Goal: Information Seeking & Learning: Understand process/instructions

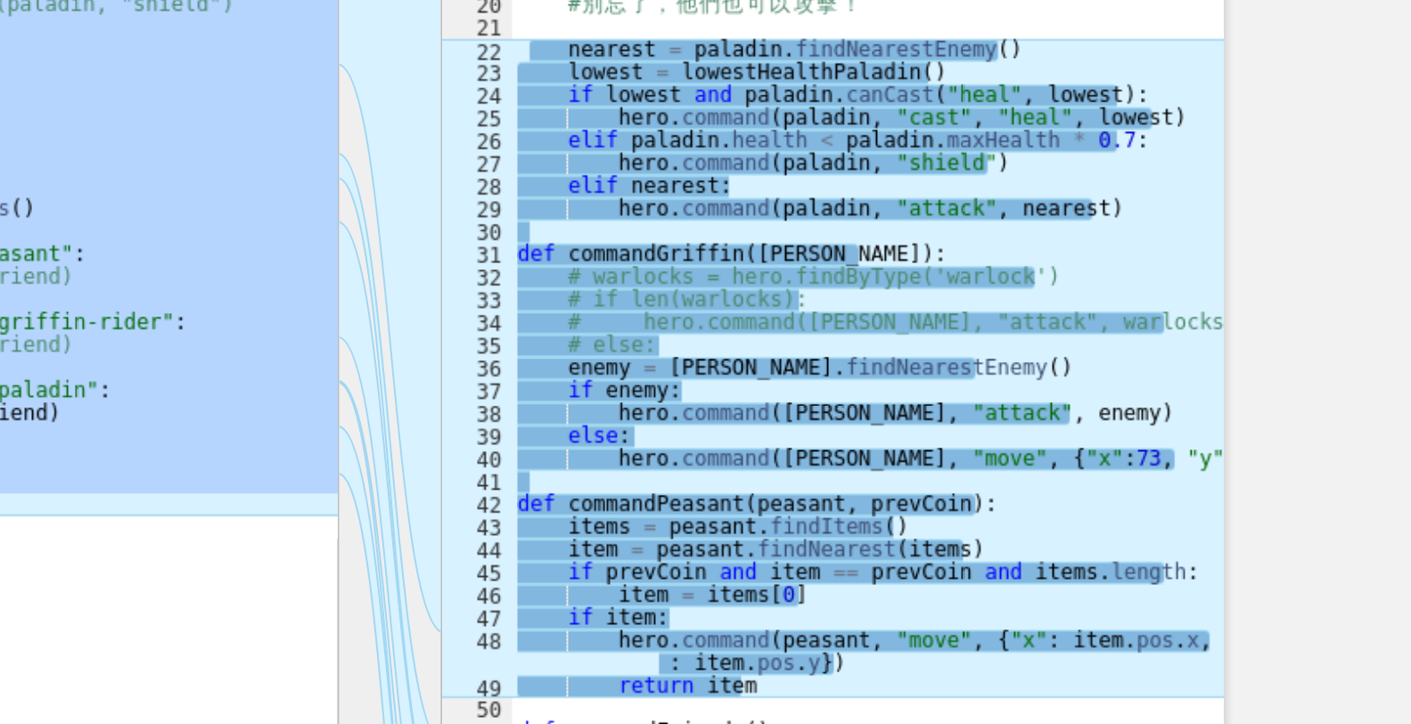
scroll to position [1188, 0]
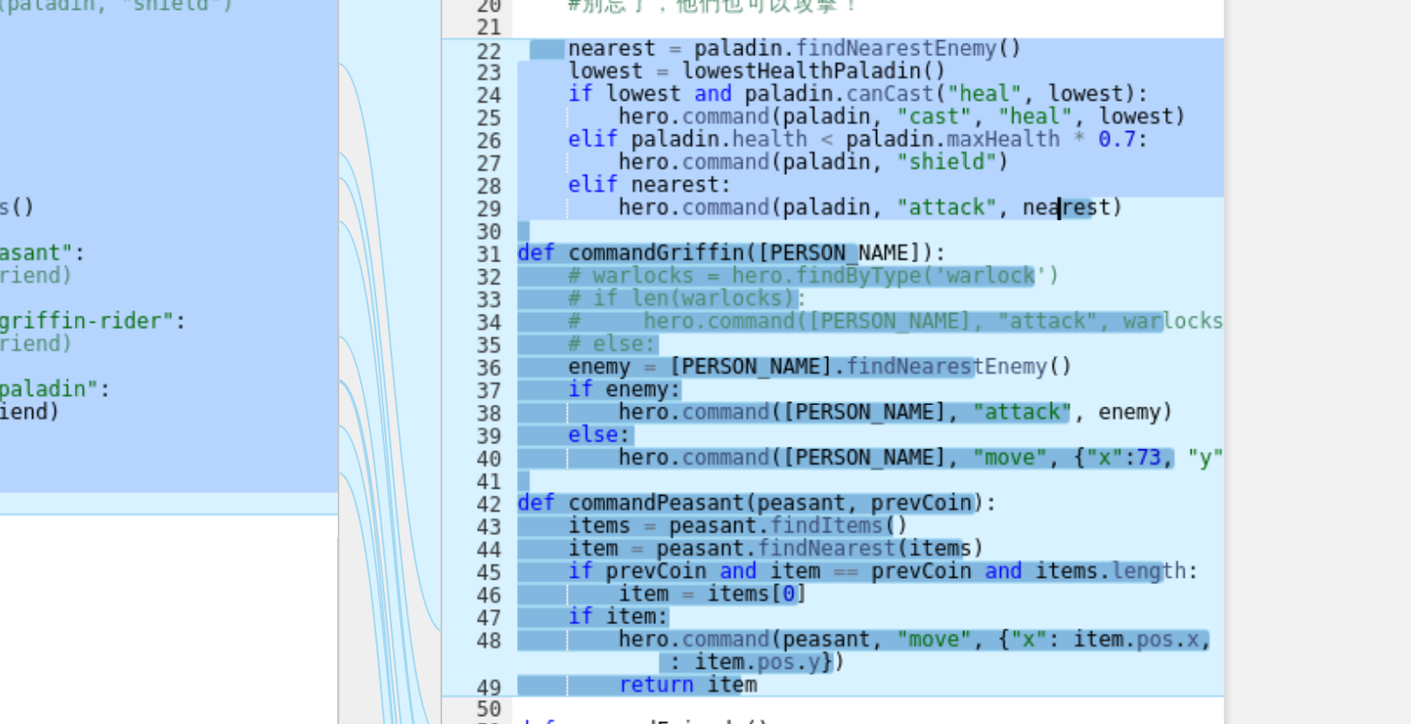
drag, startPoint x: 763, startPoint y: 200, endPoint x: 1012, endPoint y: 285, distance: 263.0
click at [1012, 285] on div "# 你 的 目 標 是 保 護 雷 納 爾 多 # 找 到 血 量 最 低 的 聖 騎 士 。 def lowestHealthPaladin ( ) : l…" at bounding box center [915, 368] width 364 height 869
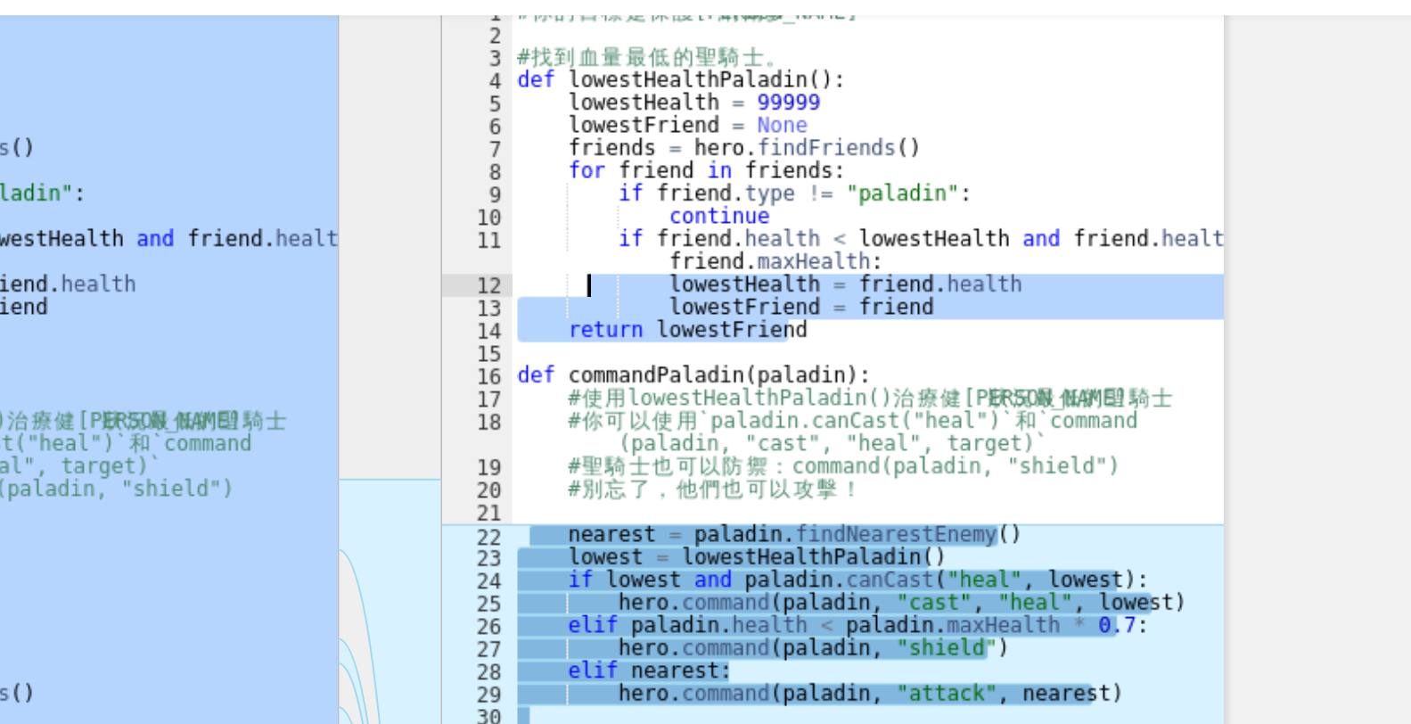
scroll to position [1066, 0]
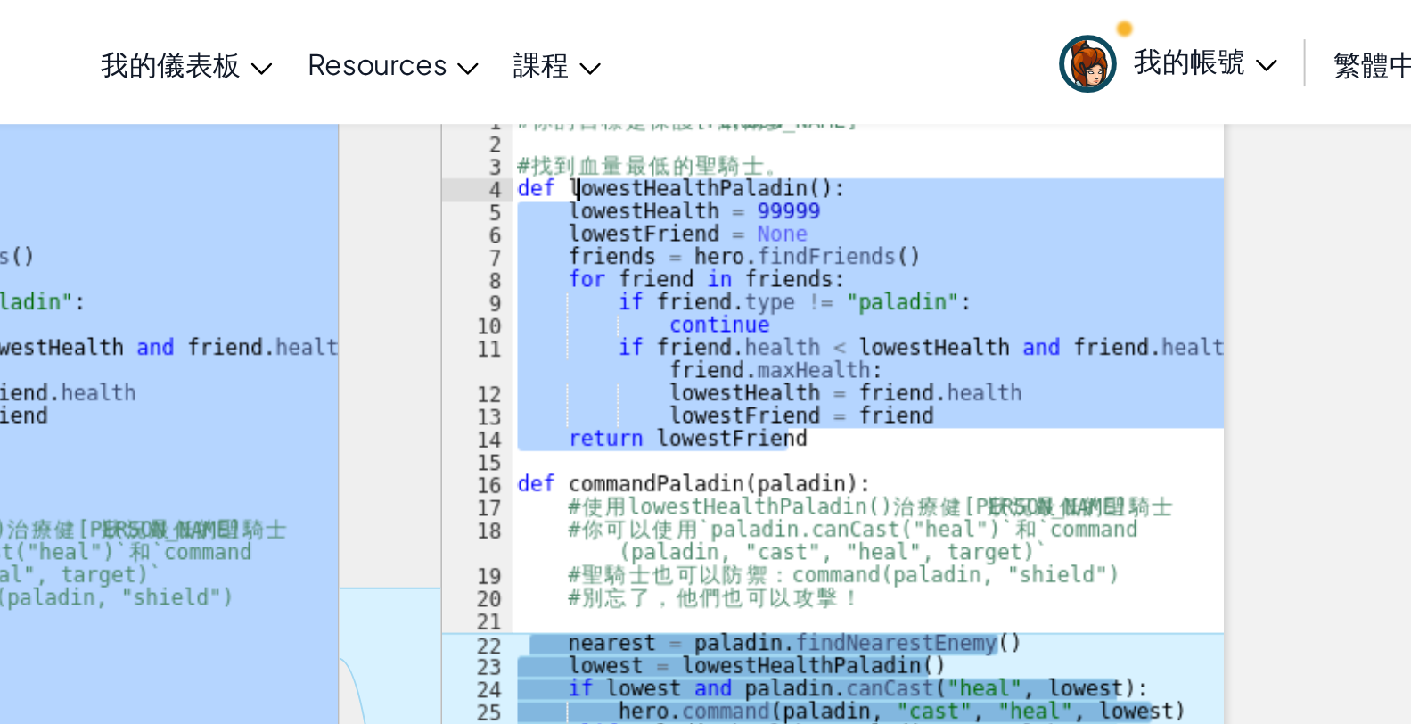
drag, startPoint x: 894, startPoint y: 218, endPoint x: 752, endPoint y: 93, distance: 189.4
click at [752, 93] on div "# 你 的 目 標 是 保 護 雷 納 爾 多 # 找 到 血 量 最 低 的 聖 騎 士 。 def lowestHealthPaladin ( ) : l…" at bounding box center [915, 490] width 364 height 869
click at [752, 93] on div "# 你 的 目 標 是 保 護 雷 納 爾 多 # 找 到 血 量 最 低 的 聖 騎 士 。 def lowestHealthPaladin ( ) : l…" at bounding box center [915, 479] width 364 height 846
drag, startPoint x: 739, startPoint y: 91, endPoint x: 962, endPoint y: 217, distance: 255.9
click at [962, 217] on div "# 你 的 目 標 是 保 護 雷 納 爾 多 # 找 到 血 量 最 低 的 聖 騎 士 。 def lowestHealthPaladin ( ) : l…" at bounding box center [915, 490] width 364 height 869
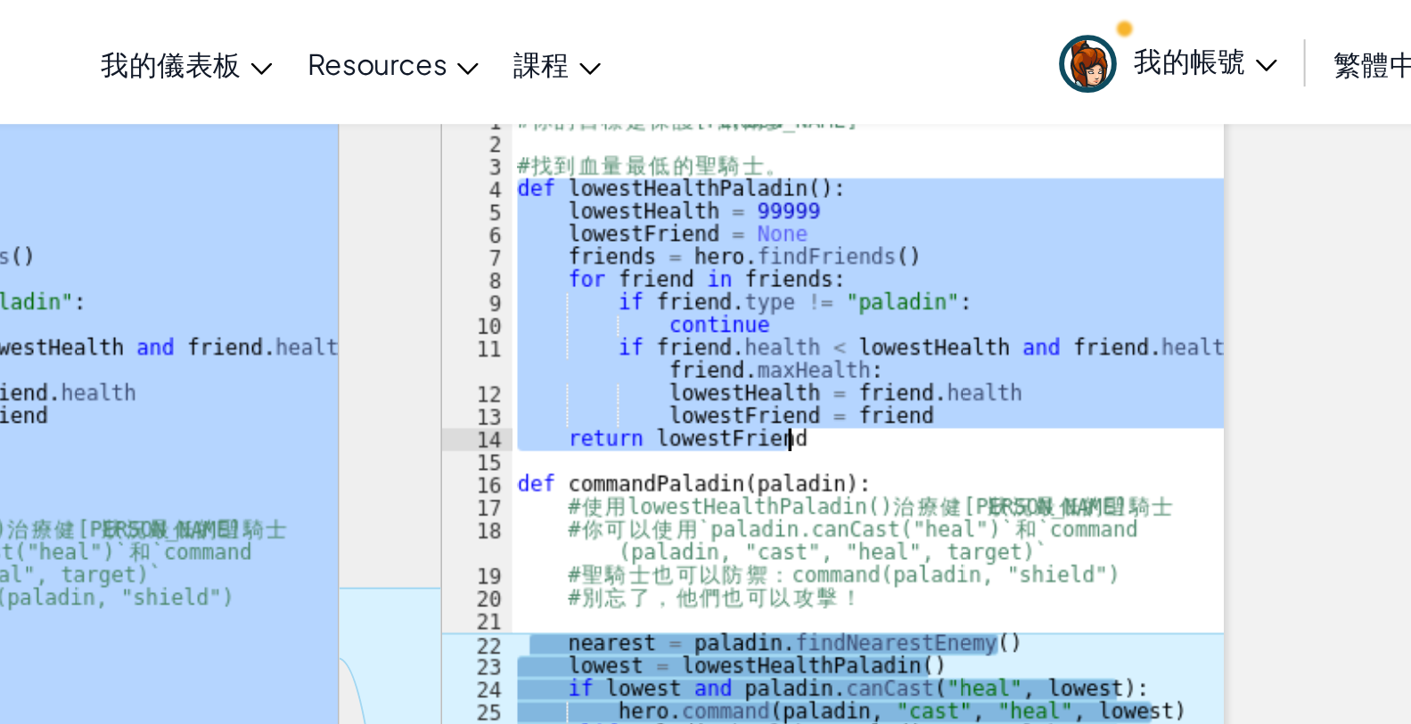
click at [962, 215] on div "# 你 的 目 標 是 保 護 雷 納 爾 多 # 找 到 血 量 最 低 的 聖 騎 士 。 def lowestHealthPaladin ( ) : l…" at bounding box center [915, 479] width 364 height 846
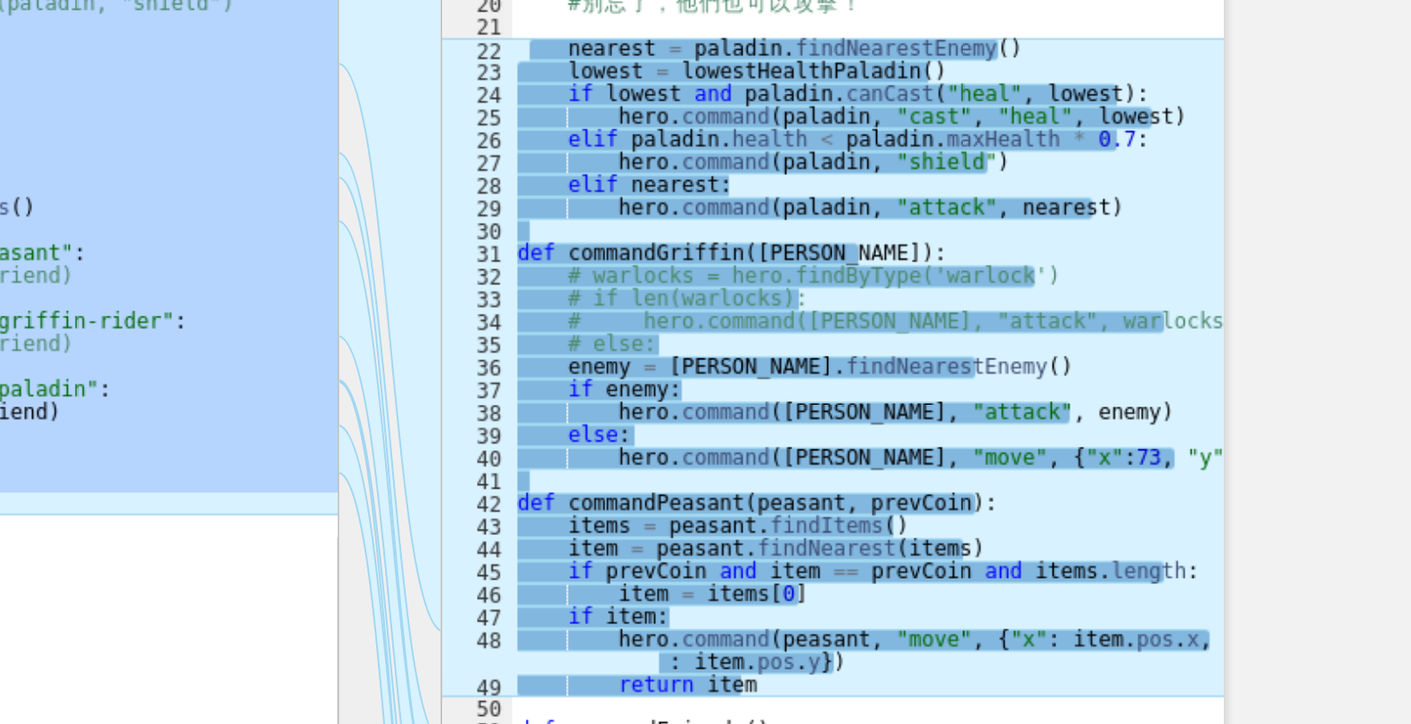
click at [962, 518] on div "# 你 的 目 標 是 保 護 雷 納 爾 多 # 找 到 血 量 最 低 的 聖 騎 士 。 def lowestHealthPaladin ( ) : l…" at bounding box center [915, 490] width 364 height 869
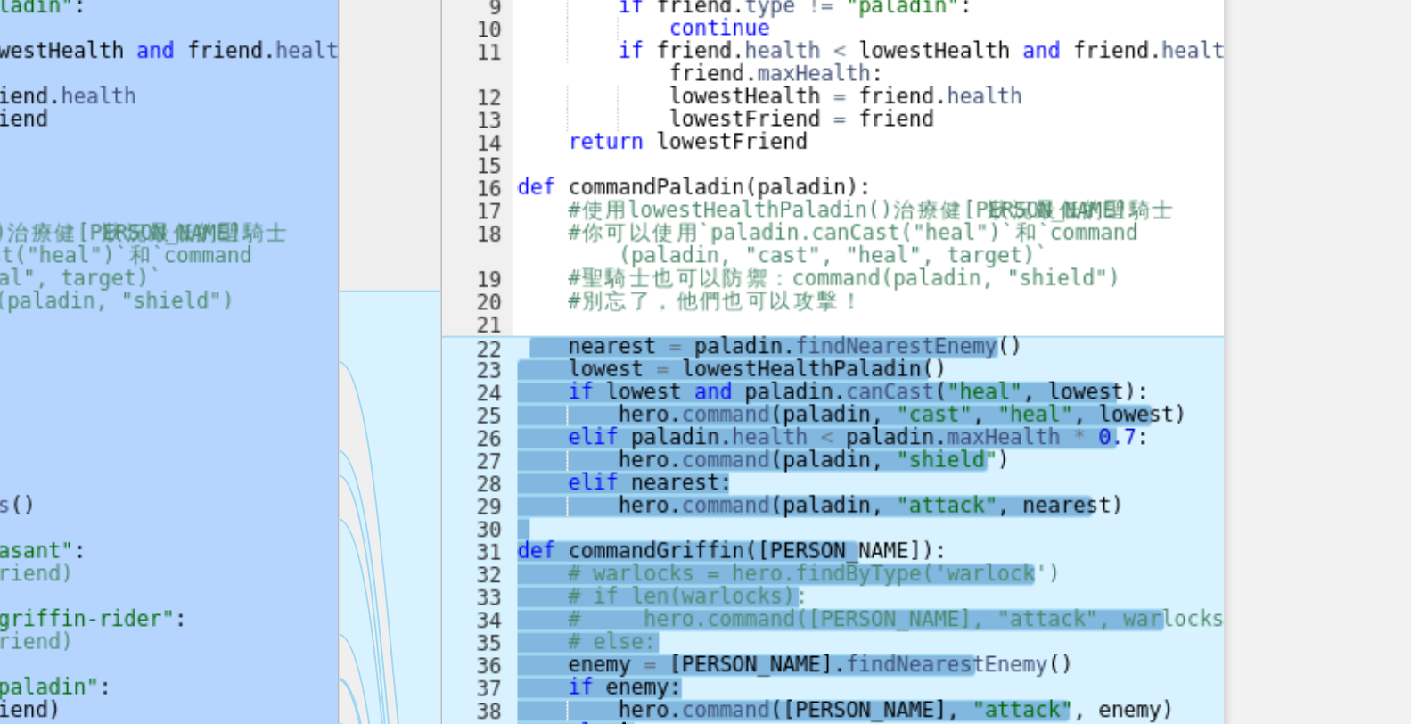
click at [962, 366] on div "# 你 的 目 標 是 保 護 雷 納 爾 多 # 找 到 血 量 最 低 的 聖 騎 士 。 def lowestHealthPaladin ( ) : l…" at bounding box center [915, 490] width 364 height 869
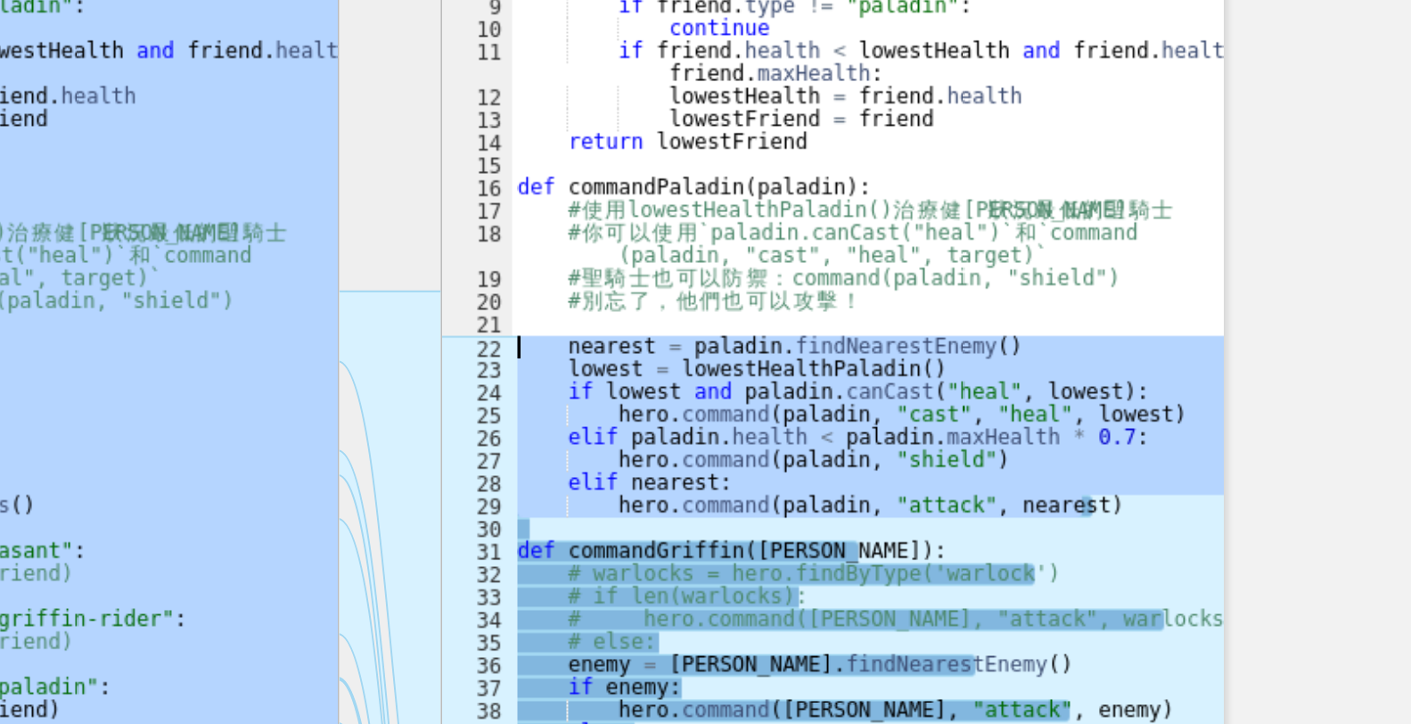
drag, startPoint x: 1042, startPoint y: 403, endPoint x: 684, endPoint y: 327, distance: 366.3
click at [684, 327] on div "ההההההההההההההההההההההההההההההההההההההההההההההההההההההההההההההההההההההההההההההה…" at bounding box center [671, 480] width 850 height 849
click at [804, 334] on div "# 你 的 目 標 是 保 護 雷 納 爾 多 # 找 到 血 量 最 低 的 聖 騎 士 。 def lowestHealthPaladin ( ) : l…" at bounding box center [915, 479] width 364 height 846
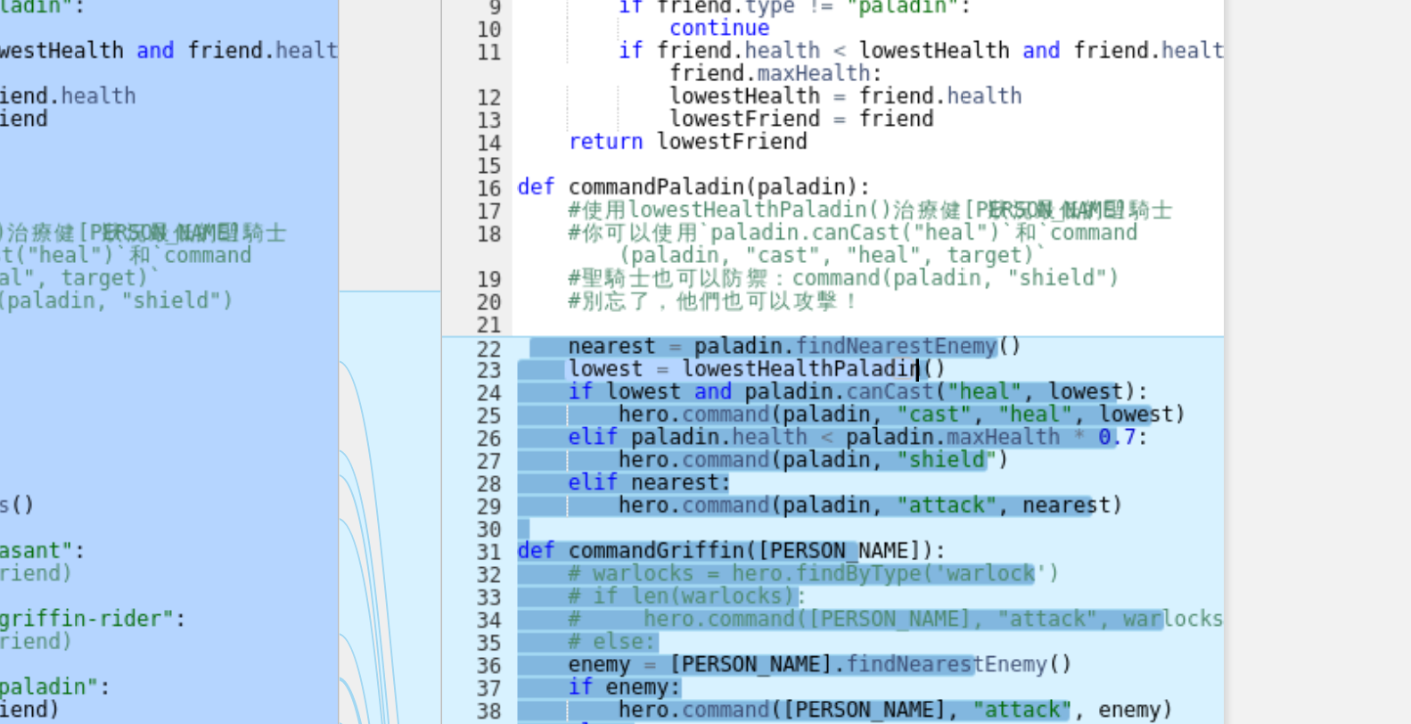
drag, startPoint x: 763, startPoint y: 334, endPoint x: 966, endPoint y: 332, distance: 203.3
click at [966, 332] on div "# 你 的 目 標 是 保 護 雷 納 爾 多 # 找 到 血 量 最 低 的 聖 騎 士 。 def lowestHealthPaladin ( ) : l…" at bounding box center [915, 490] width 364 height 869
click at [966, 332] on div "# 你 的 目 標 是 保 護 雷 納 爾 多 # 找 到 血 量 最 低 的 聖 騎 士 。 def lowestHealthPaladin ( ) : l…" at bounding box center [915, 479] width 364 height 846
drag, startPoint x: 951, startPoint y: 335, endPoint x: 760, endPoint y: 335, distance: 190.8
click at [760, 335] on div "# 你 的 目 標 是 保 護 雷 納 爾 多 # 找 到 血 量 最 低 的 聖 騎 士 。 def lowestHealthPaladin ( ) : l…" at bounding box center [915, 490] width 364 height 869
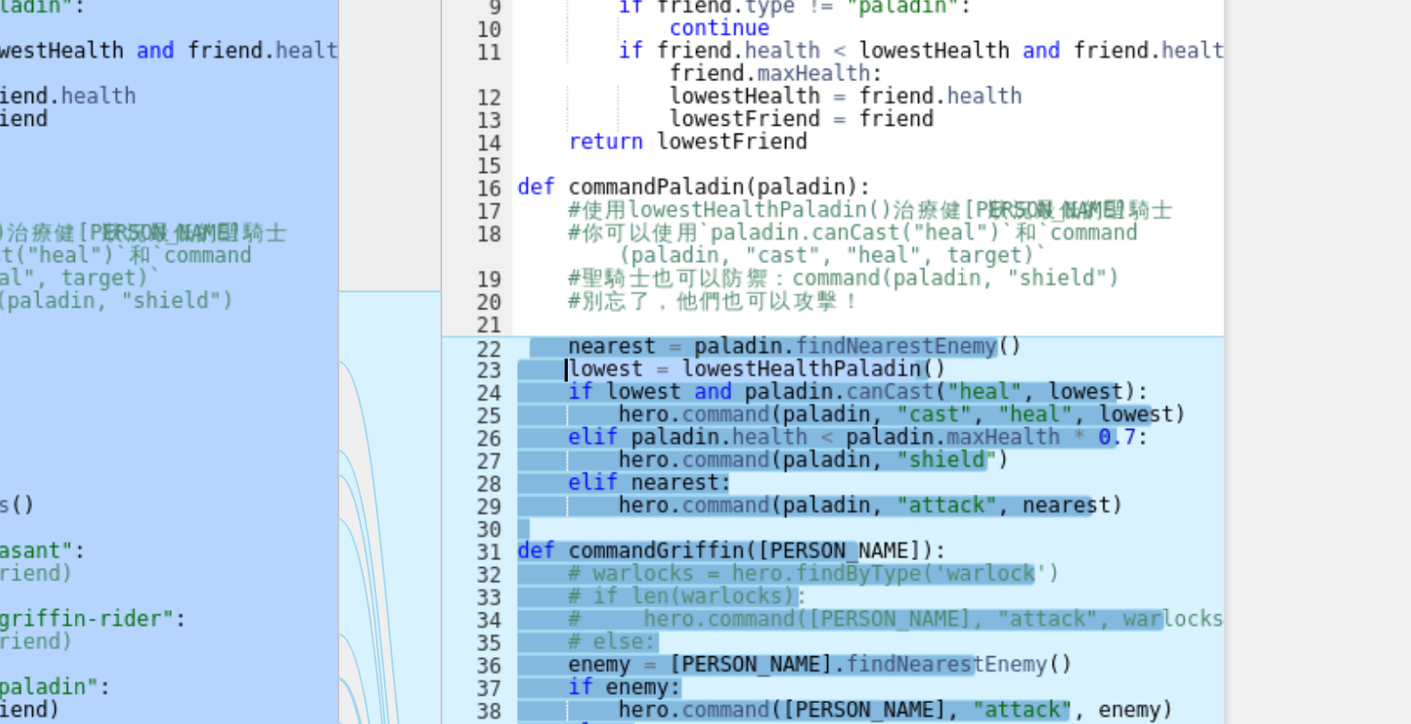
click at [760, 335] on div "# 你 的 目 標 是 保 護 雷 納 爾 多 # 找 到 血 量 最 低 的 聖 騎 士 。 def lowestHealthPaladin ( ) : l…" at bounding box center [915, 479] width 364 height 846
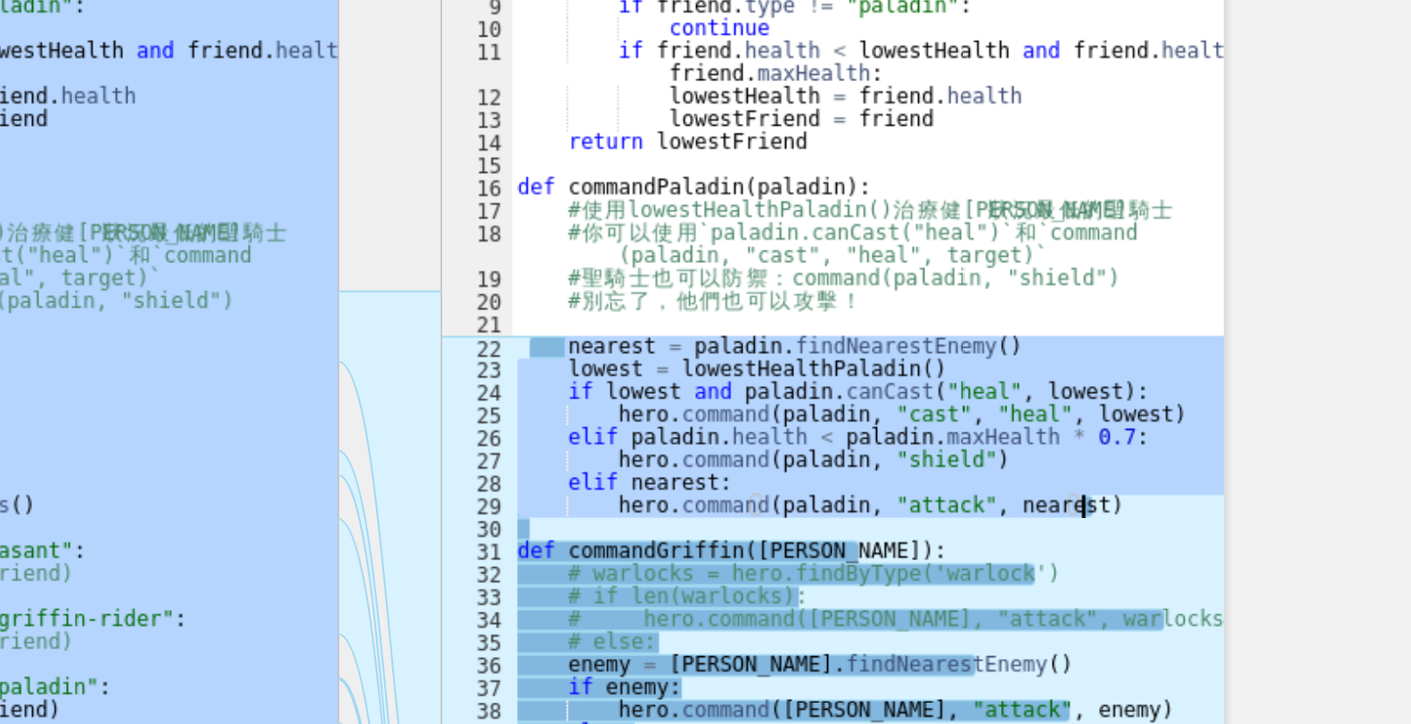
drag, startPoint x: 761, startPoint y: 324, endPoint x: 1038, endPoint y: 401, distance: 286.8
click at [1038, 401] on div "# 你 的 目 標 是 保 護 雷 納 爾 多 # 找 到 血 量 最 低 的 聖 騎 士 。 def lowestHealthPaladin ( ) : l…" at bounding box center [915, 490] width 364 height 869
click at [1038, 401] on div "# 你 的 目 標 是 保 護 雷 納 爾 多 # 找 到 血 量 最 低 的 聖 騎 士 。 def lowestHealthPaladin ( ) : l…" at bounding box center [915, 479] width 364 height 846
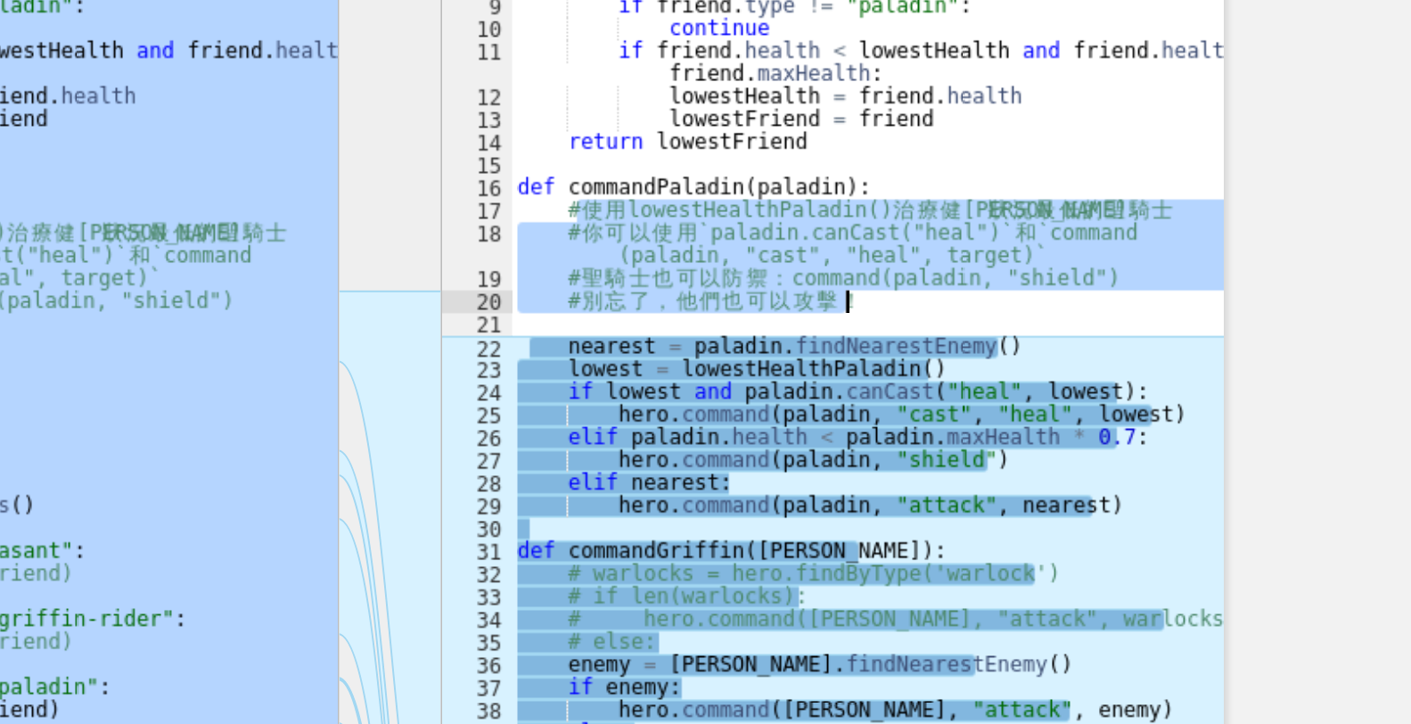
drag, startPoint x: 767, startPoint y: 250, endPoint x: 916, endPoint y: 302, distance: 157.9
click at [916, 302] on div "# 你 的 目 標 是 保 護 雷 納 爾 多 # 找 到 血 量 最 低 的 聖 騎 士 。 def lowestHealthPaladin ( ) : l…" at bounding box center [915, 490] width 364 height 869
click at [916, 302] on div "# 你 的 目 標 是 保 護 雷 納 爾 多 # 找 到 血 量 最 低 的 聖 騎 士 。 def lowestHealthPaladin ( ) : l…" at bounding box center [915, 479] width 364 height 846
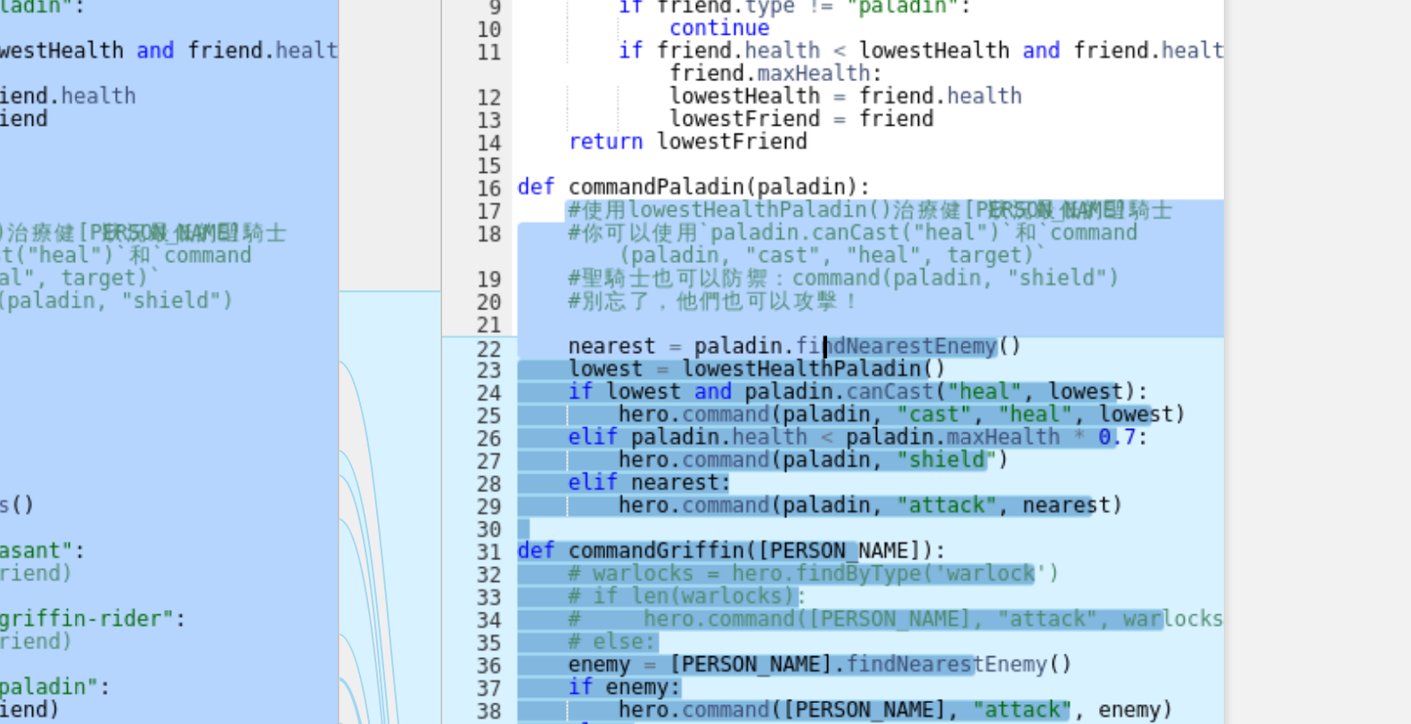
drag, startPoint x: 763, startPoint y: 254, endPoint x: 893, endPoint y: 328, distance: 149.7
click at [893, 328] on div "# 你 的 目 標 是 保 護 雷 納 爾 多 # 找 到 血 量 最 低 的 聖 騎 士 。 def lowestHealthPaladin ( ) : l…" at bounding box center [915, 490] width 364 height 869
click at [893, 328] on div "# 你 的 目 標 是 保 護 雷 納 爾 多 # 找 到 血 量 最 低 的 聖 騎 士 。 def lowestHealthPaladin ( ) : l…" at bounding box center [915, 479] width 364 height 846
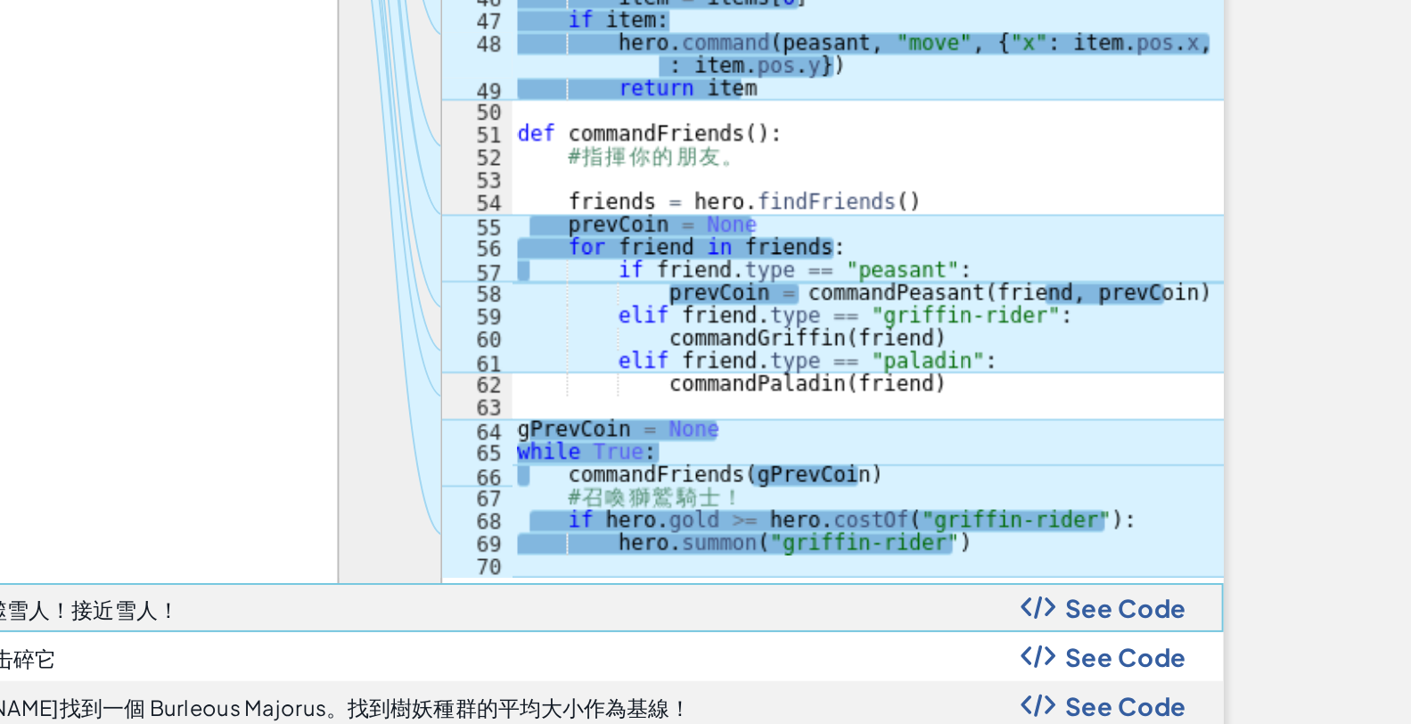
scroll to position [1471, 0]
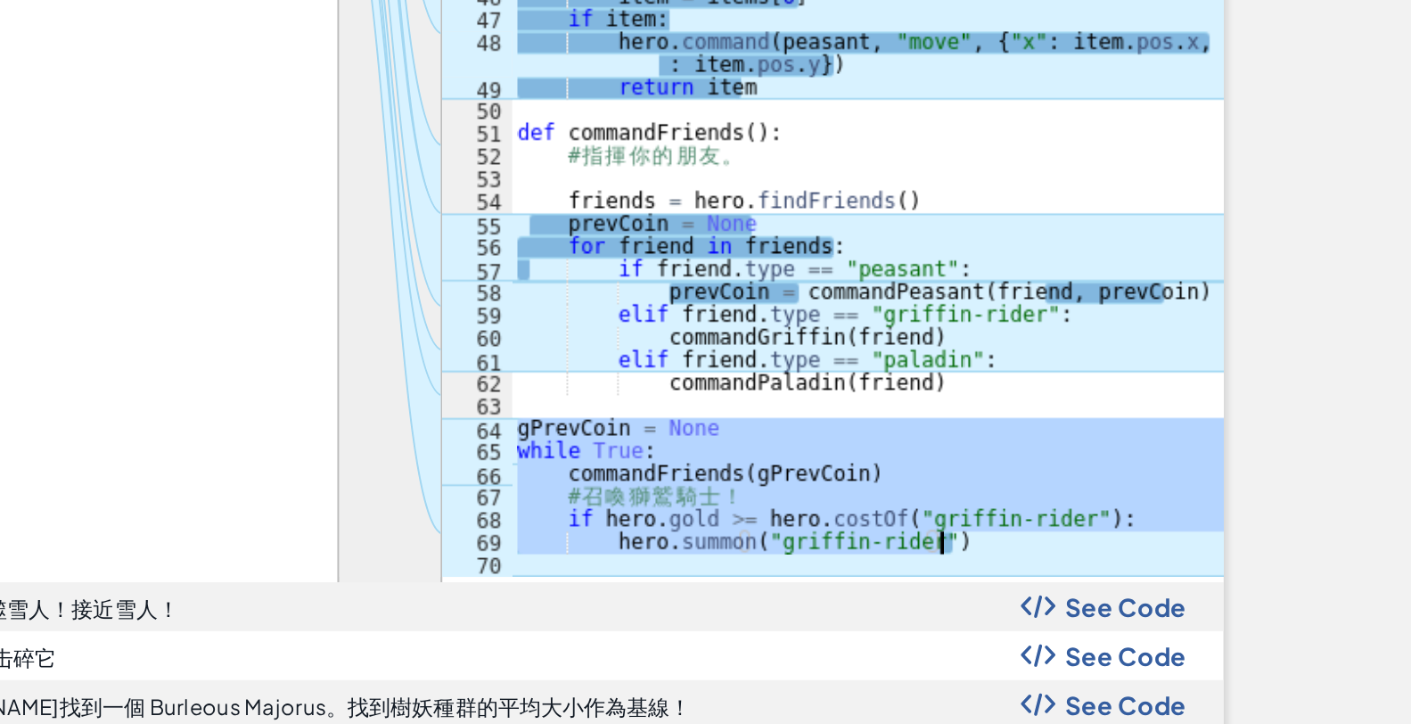
drag, startPoint x: 735, startPoint y: 417, endPoint x: 1000, endPoint y: 480, distance: 272.0
click at [1000, 480] on div "# 你 的 目 標 是 保 護 雷 納 爾 多 # 找 到 血 量 最 低 的 聖 騎 士 。 def lowestHealthPaladin ( ) : l…" at bounding box center [915, 85] width 364 height 869
click at [1000, 480] on div "# 你 的 目 標 是 保 護 雷 納 爾 多 # 找 到 血 量 最 低 的 聖 騎 士 。 def lowestHealthPaladin ( ) : l…" at bounding box center [915, 74] width 364 height 846
drag, startPoint x: 1000, startPoint y: 480, endPoint x: 724, endPoint y: 418, distance: 283.1
click at [724, 418] on div "hero.summon("griffin-rider") 1 2 3 4 5 6 7 8 9 10 11 12 13 14 15 16 17 18 19 20…" at bounding box center [897, 74] width 398 height 846
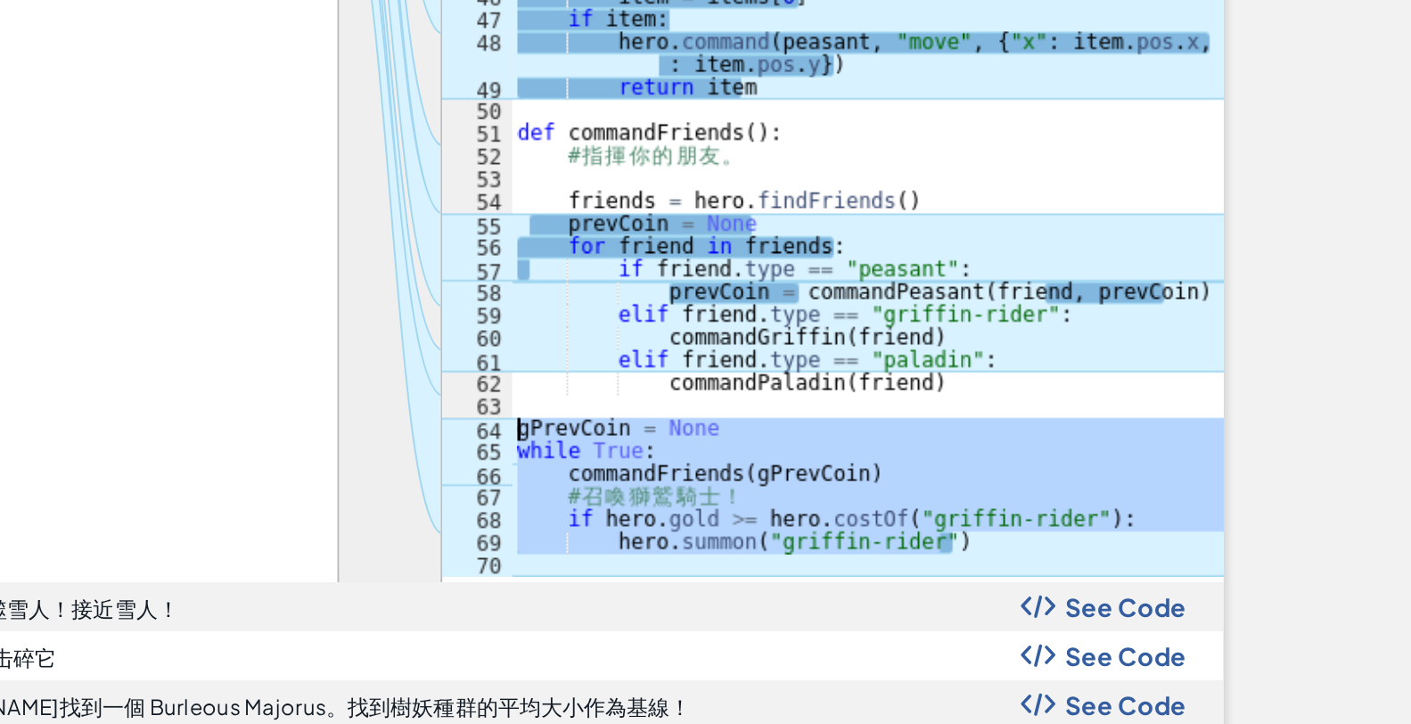
click at [724, 418] on div "64" at bounding box center [716, 422] width 36 height 12
drag, startPoint x: 724, startPoint y: 418, endPoint x: 976, endPoint y: 467, distance: 257.0
click at [976, 467] on div "gPrevCoin = None while True: 1 2 3 4 5 6 7 8 9 10 11 12 13 14 15 16 17 18 19 20…" at bounding box center [897, 74] width 398 height 846
click at [976, 467] on div "# 你 的 目 標 是 保 護 雷 納 爾 多 # 找 到 血 量 最 低 的 聖 騎 士 。 def lowestHealthPaladin ( ) : l…" at bounding box center [915, 74] width 364 height 846
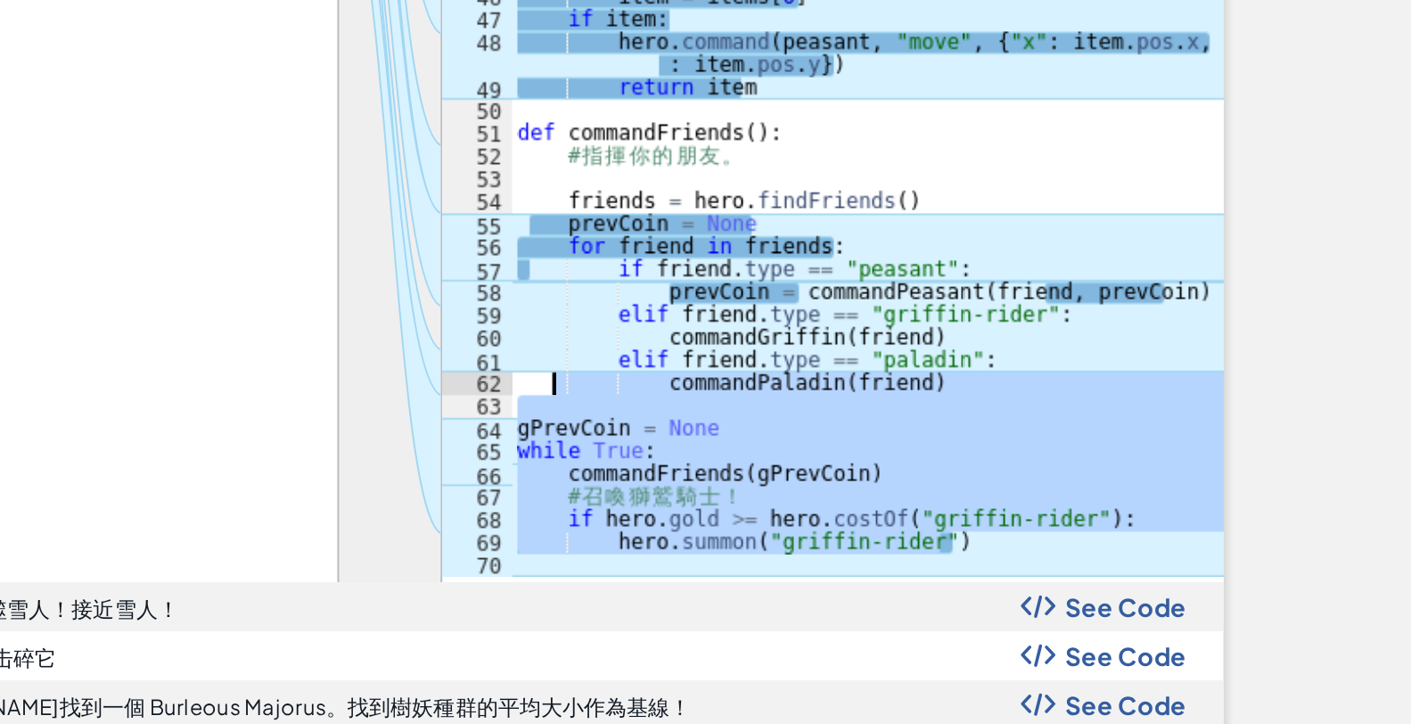
drag, startPoint x: 973, startPoint y: 477, endPoint x: 752, endPoint y: 398, distance: 234.6
click at [752, 398] on div "# 你 的 目 標 是 保 護 雷 納 爾 多 # 找 到 血 量 最 低 的 聖 騎 士 。 def lowestHealthPaladin ( ) : l…" at bounding box center [915, 85] width 364 height 869
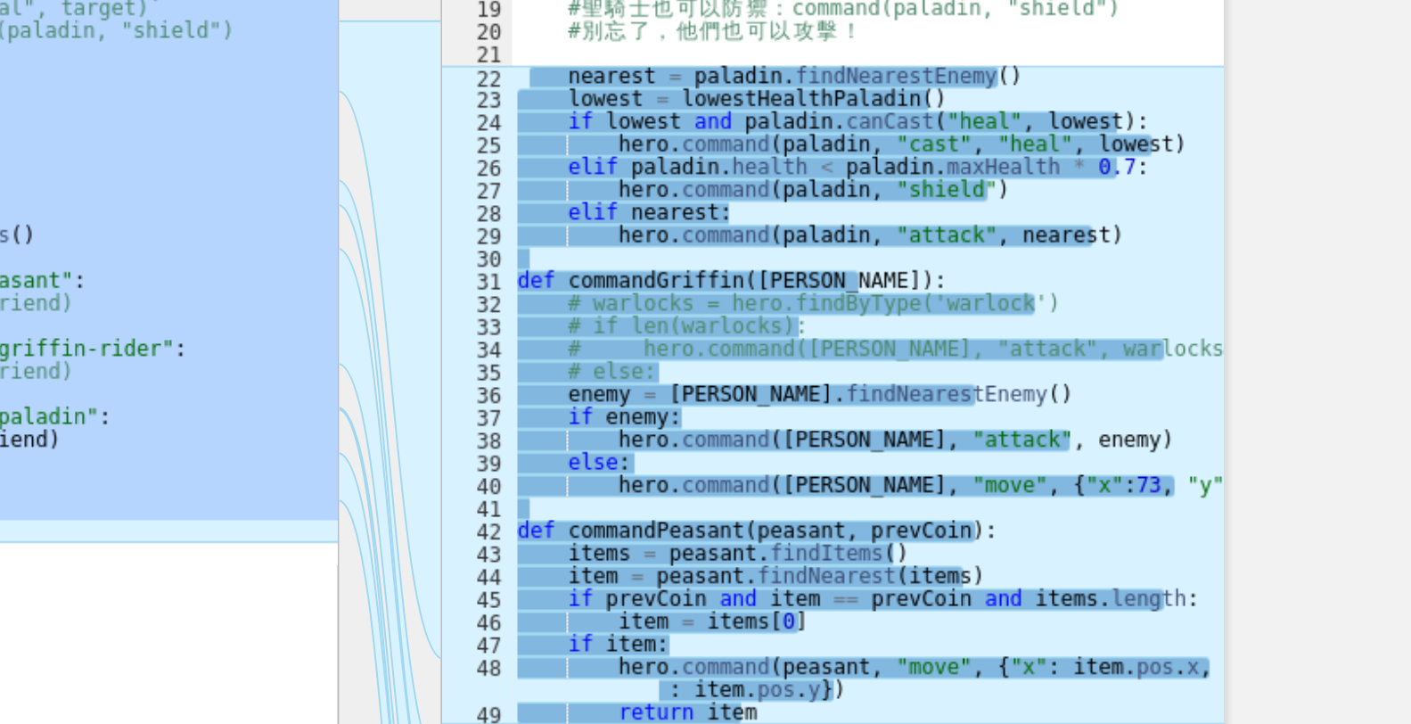
scroll to position [1117, 0]
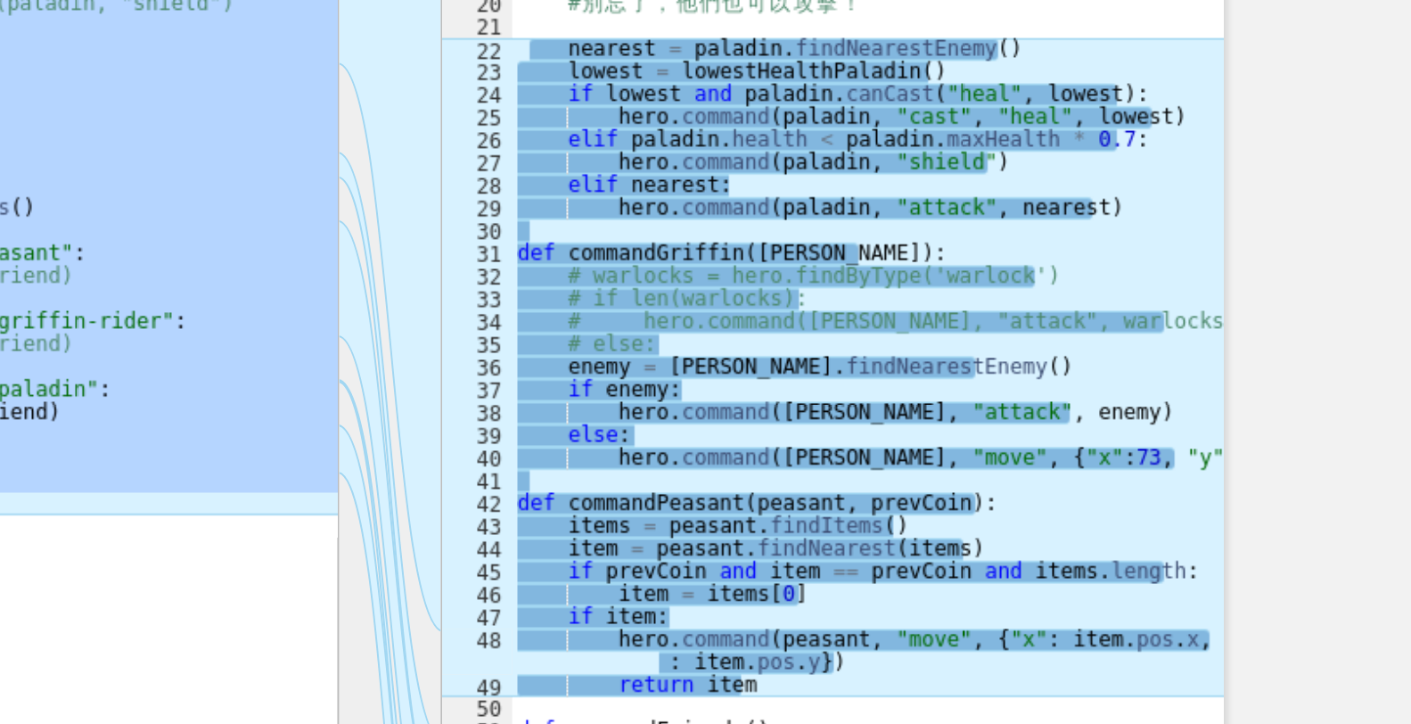
click at [775, 441] on div "# 你 的 目 標 是 保 護 雷 納 爾 多 # 找 到 血 量 最 低 的 聖 騎 士 。 def lowestHealthPaladin ( ) : l…" at bounding box center [915, 439] width 364 height 869
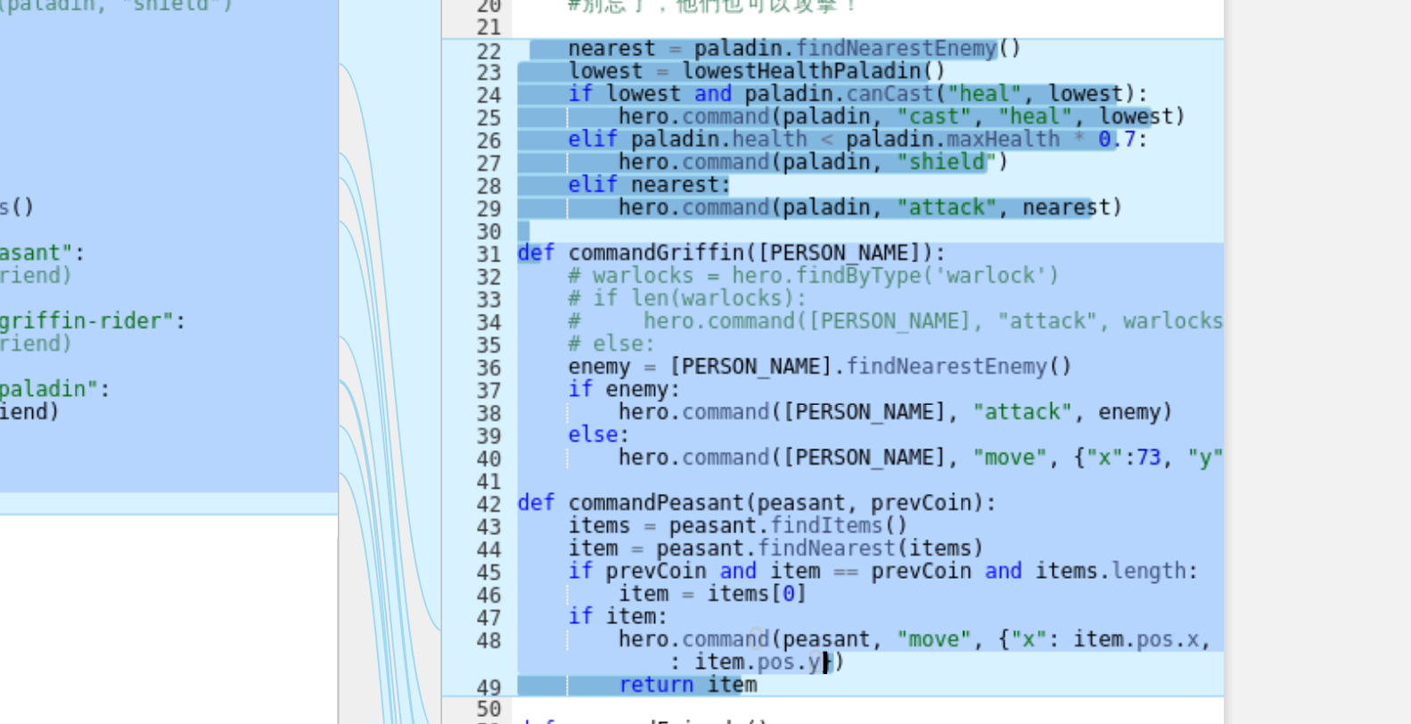
drag, startPoint x: 748, startPoint y: 380, endPoint x: 915, endPoint y: 592, distance: 269.8
click at [915, 592] on div "# 你 的 目 標 是 保 護 雷 納 爾 多 # 找 到 血 量 最 低 的 聖 騎 士 。 def lowestHealthPaladin ( ) : l…" at bounding box center [915, 439] width 364 height 869
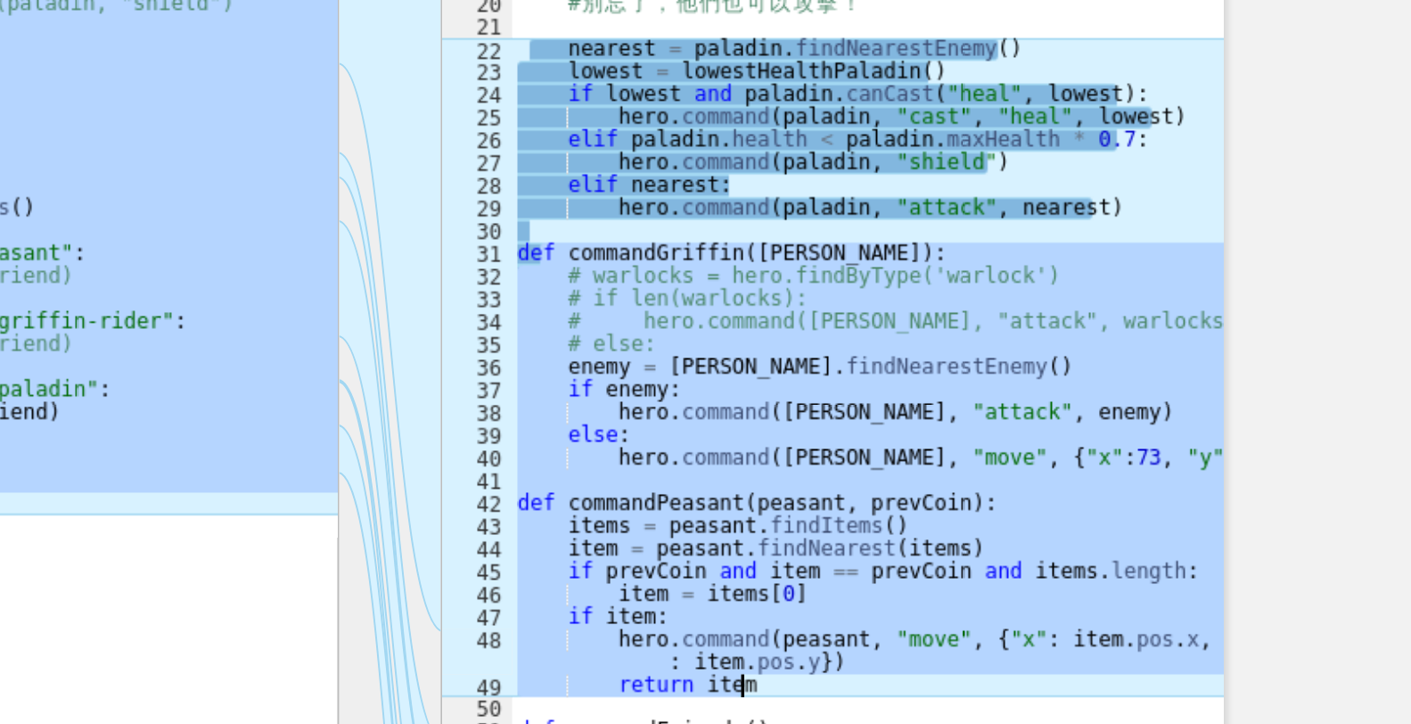
click at [915, 592] on div "# 你 的 目 標 是 保 護 雷 納 爾 多 # 找 到 血 量 最 低 的 聖 騎 士 。 def lowestHealthPaladin ( ) : l…" at bounding box center [915, 428] width 364 height 846
type textarea "return item"
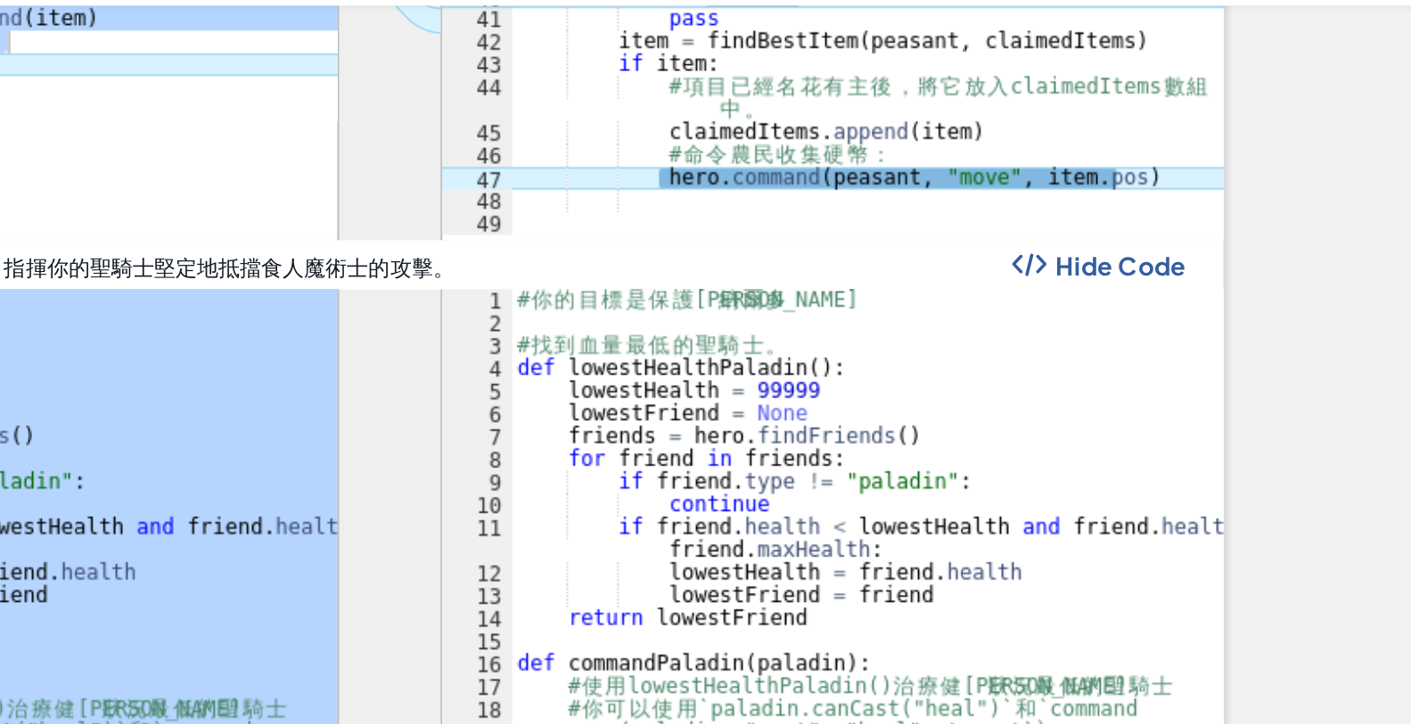
scroll to position [915, 0]
